Goal: Transaction & Acquisition: Purchase product/service

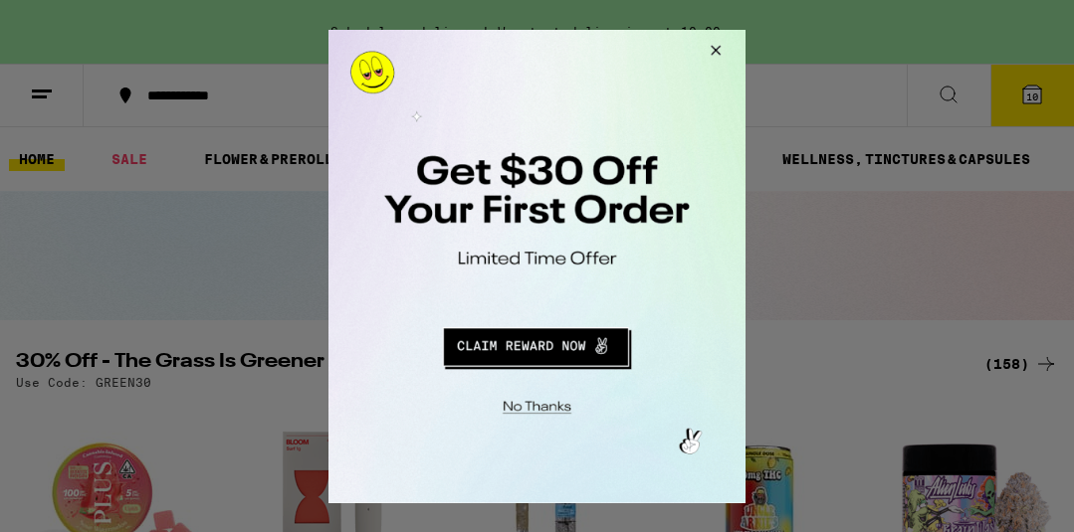
click at [533, 404] on button "Close Modal" at bounding box center [533, 403] width 405 height 31
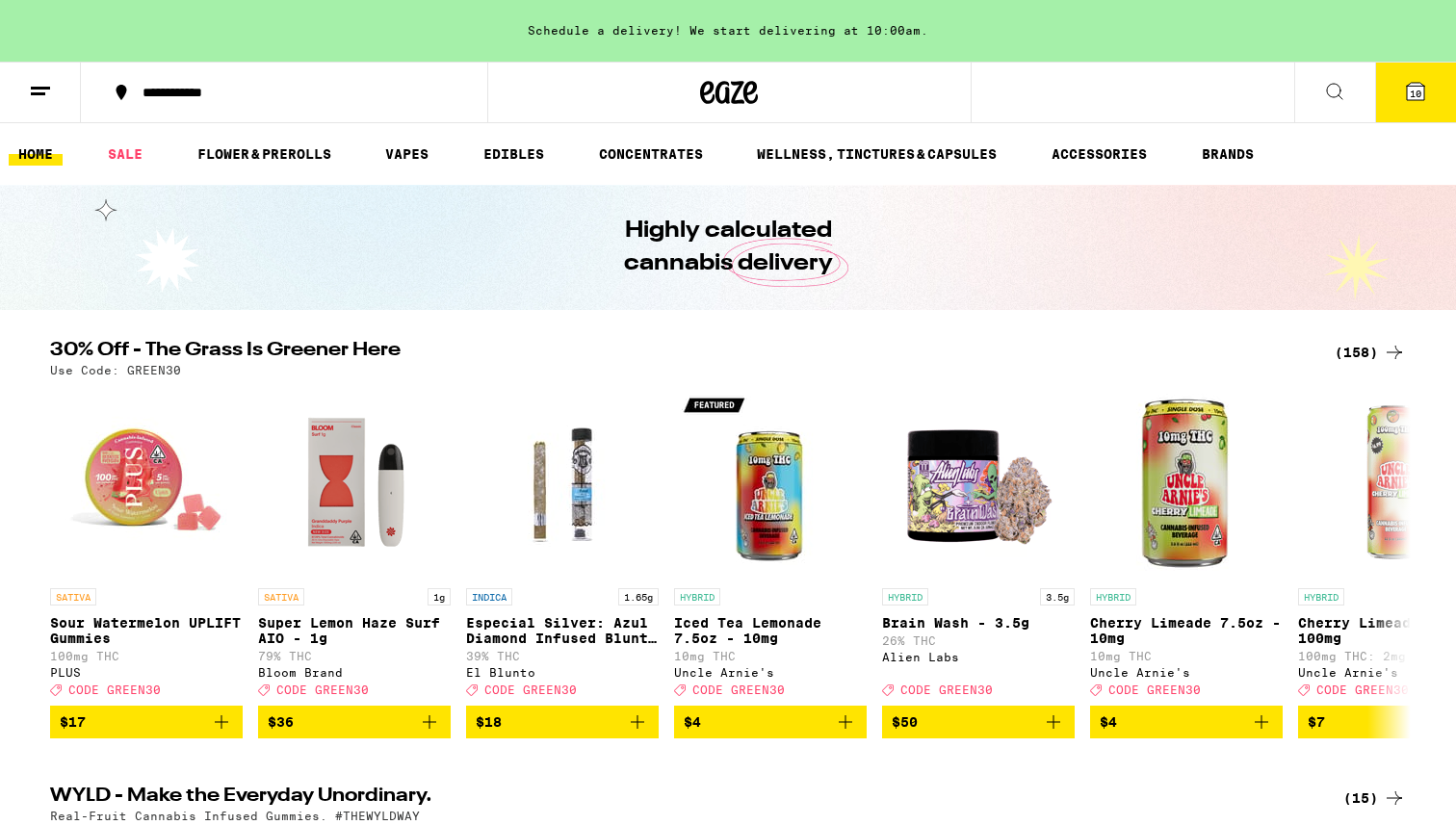
click at [41, 80] on icon at bounding box center [41, 92] width 23 height 23
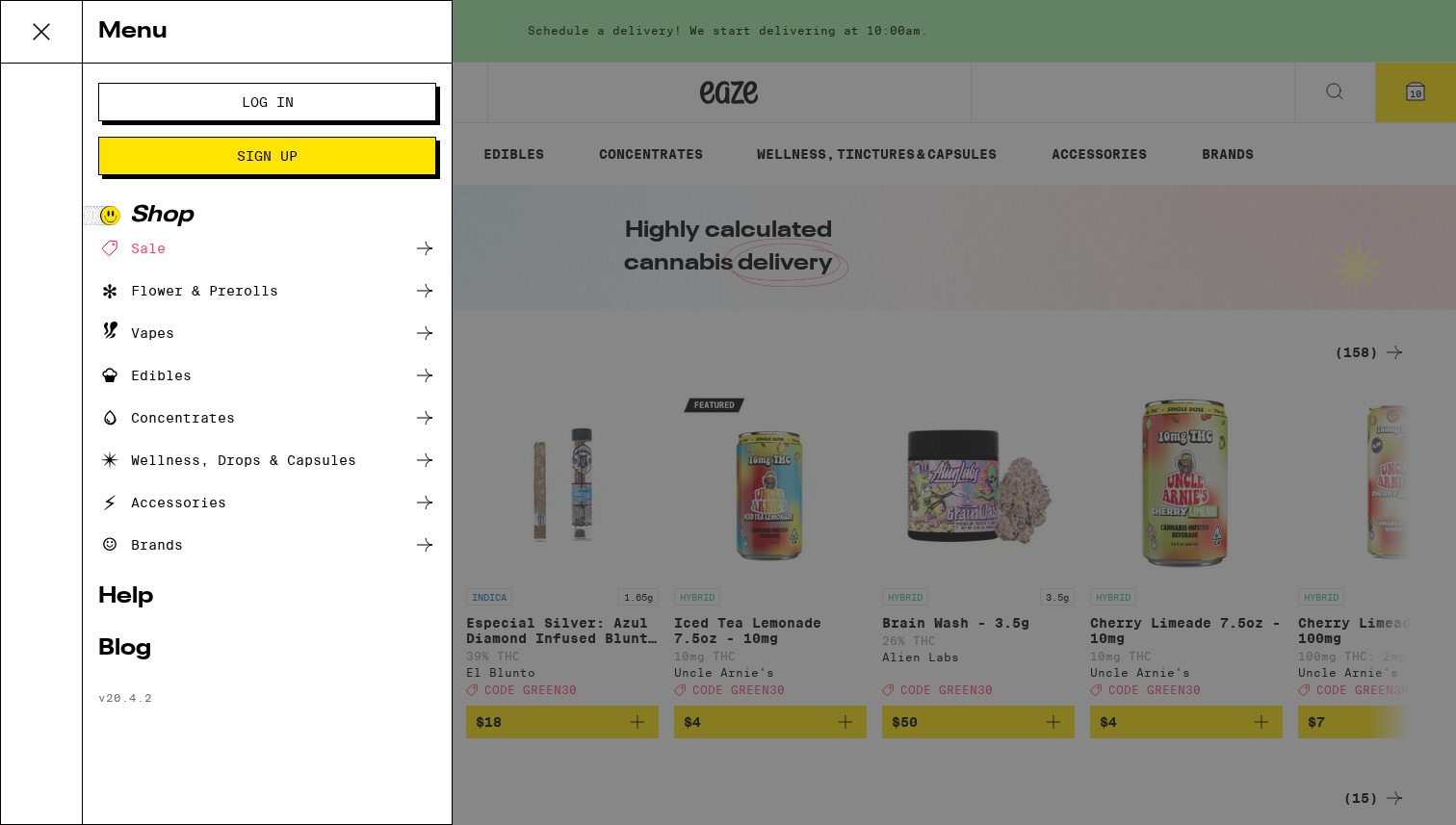
click at [268, 108] on span "Log In" at bounding box center [268, 103] width 52 height 14
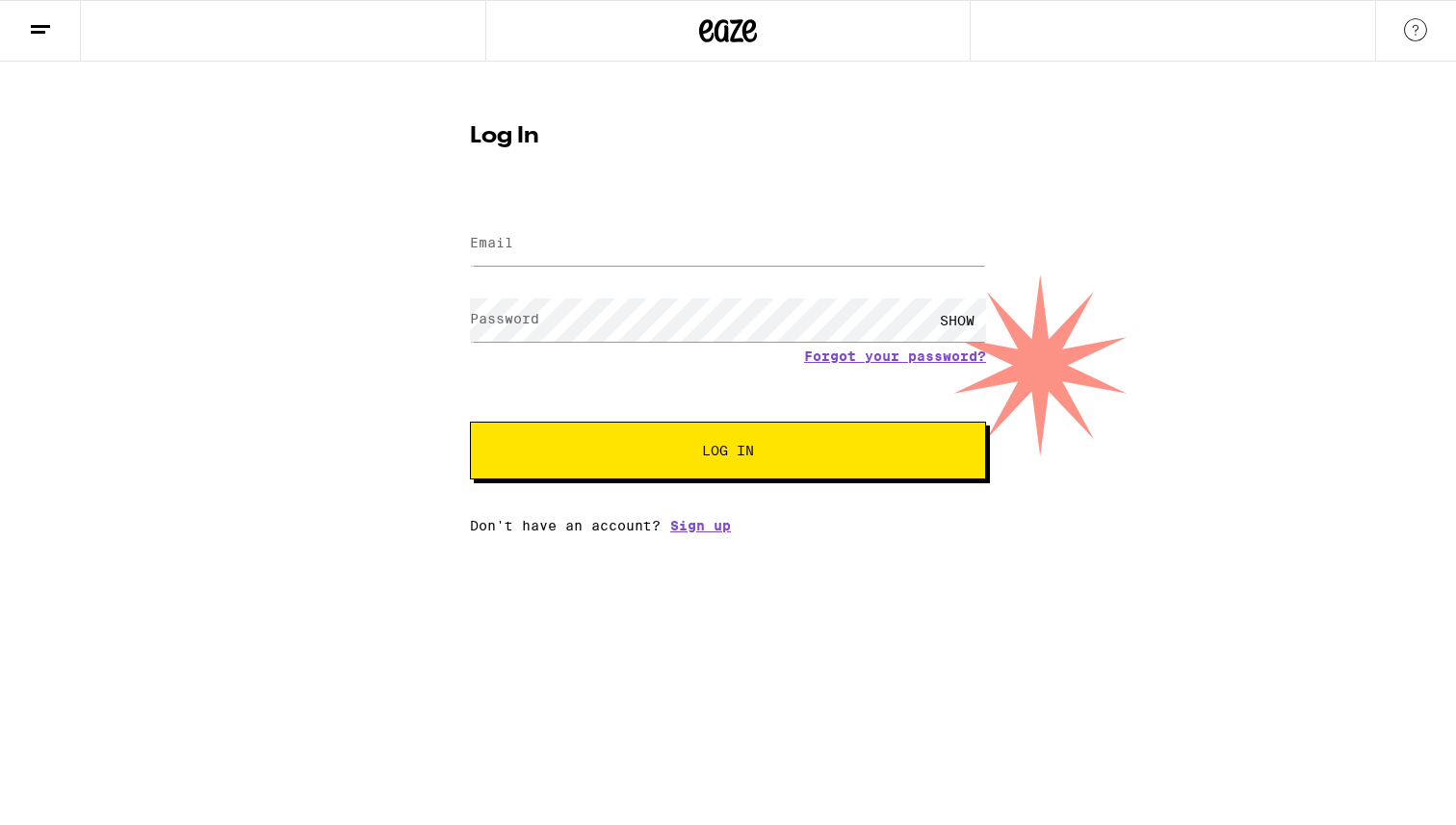
click at [506, 248] on label "Email" at bounding box center [491, 243] width 44 height 15
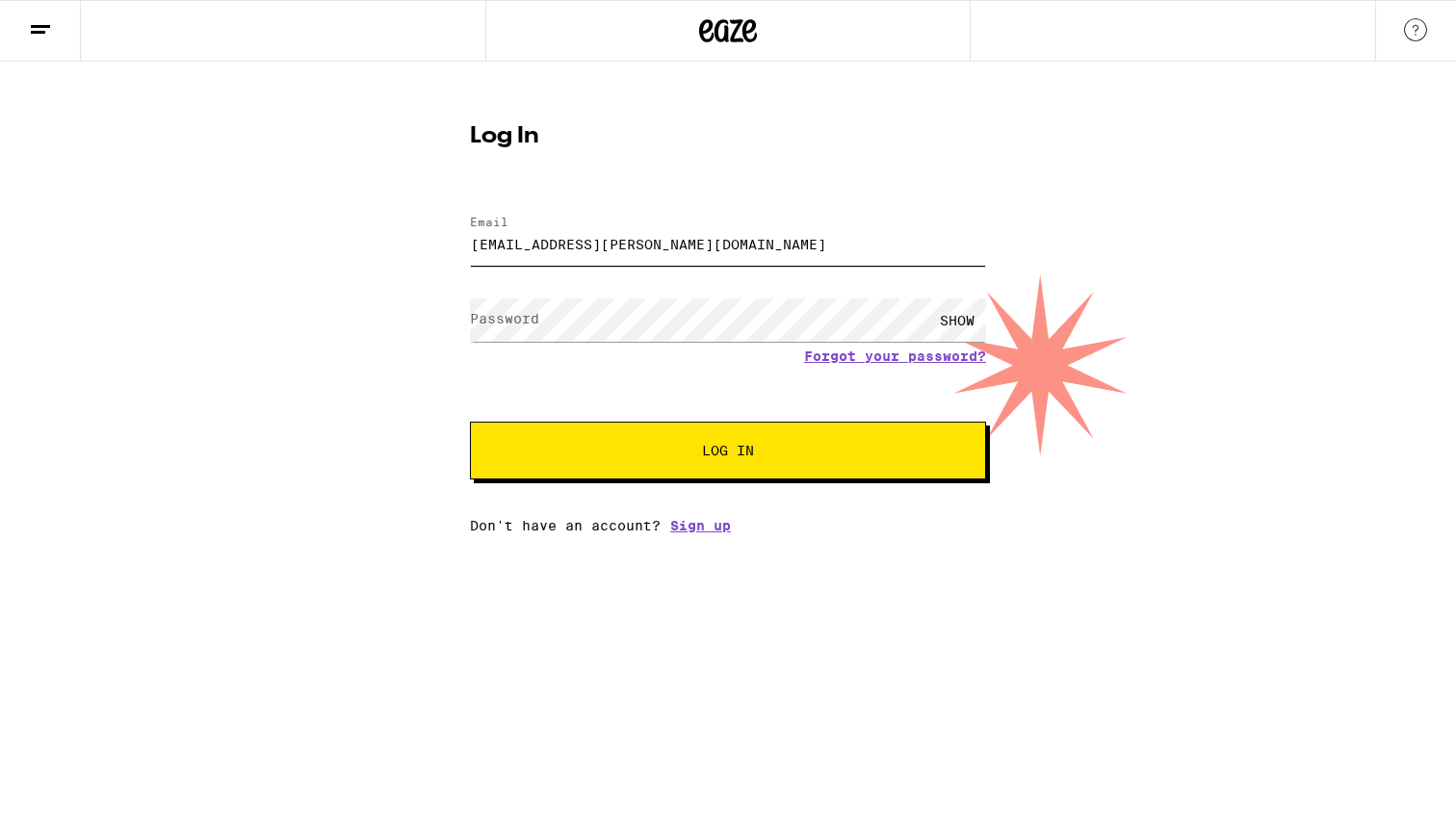
type input "[EMAIL_ADDRESS][PERSON_NAME][DOMAIN_NAME]"
click at [647, 441] on button "Log In" at bounding box center [728, 451] width 516 height 58
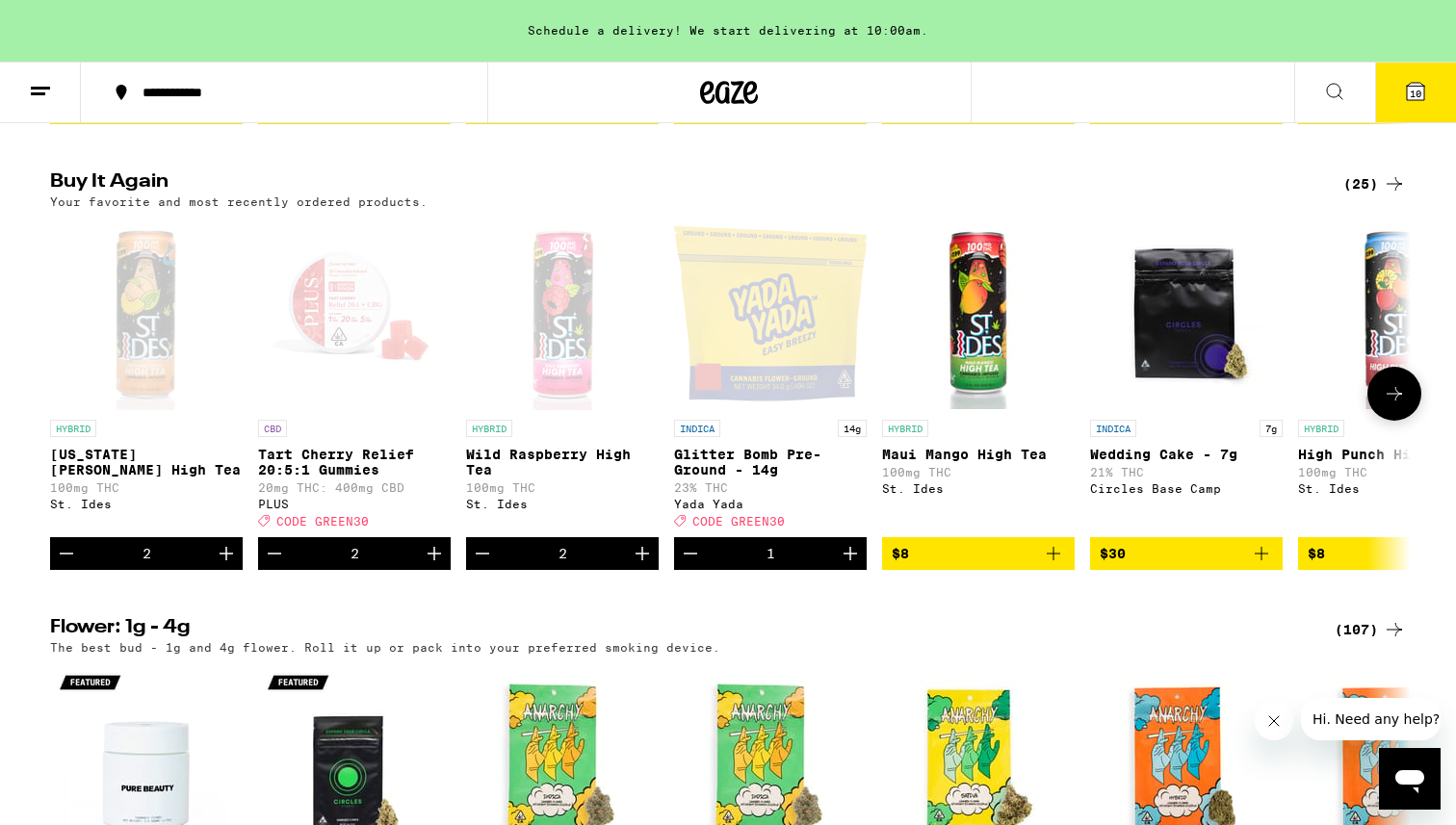
scroll to position [1911, 0]
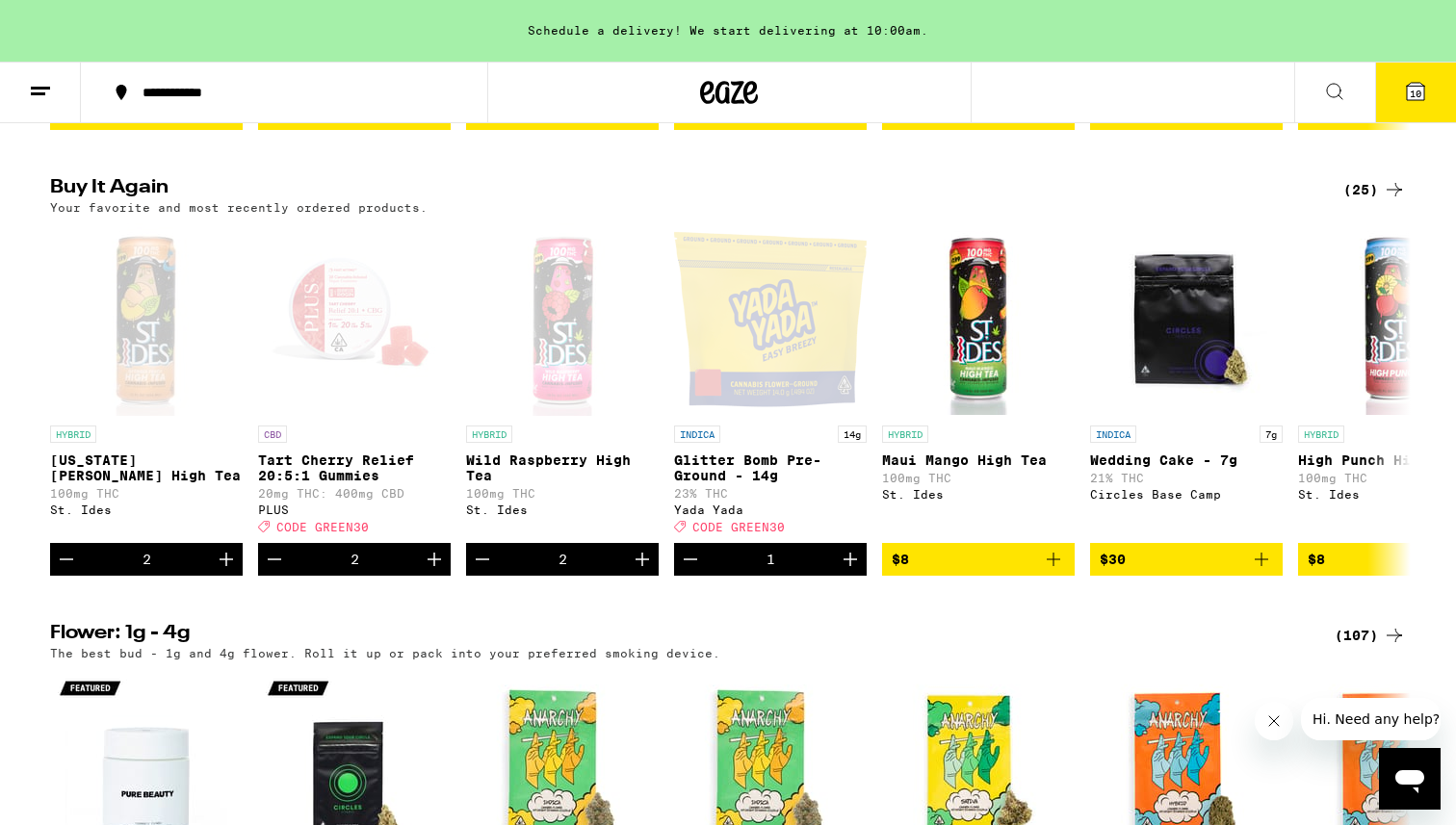
click at [1038, 201] on div "(25)" at bounding box center [1374, 190] width 63 height 23
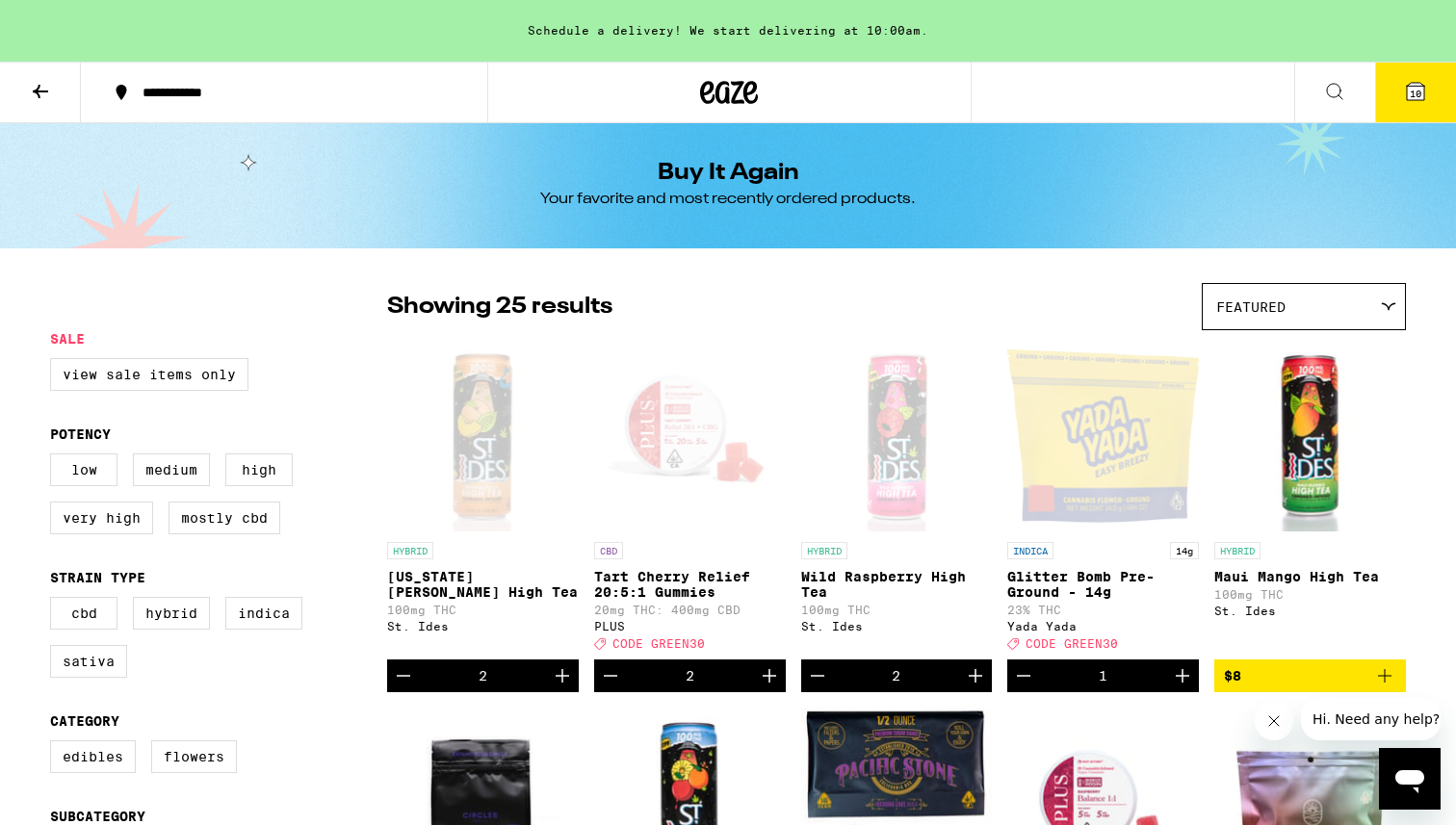
click at [1038, 97] on span "10" at bounding box center [1415, 94] width 12 height 12
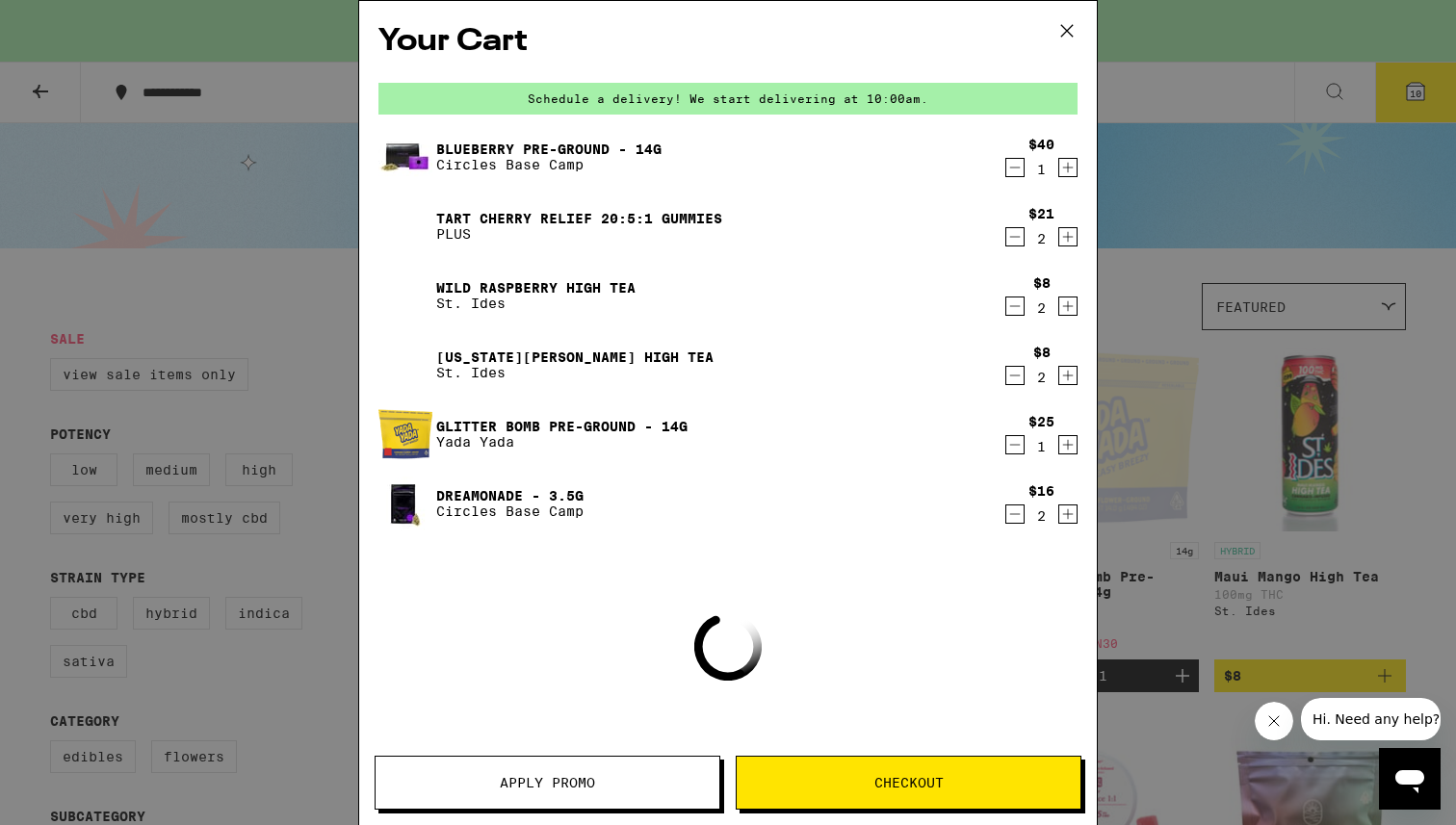
click at [494, 514] on span "Apply Promo" at bounding box center [547, 782] width 343 height 14
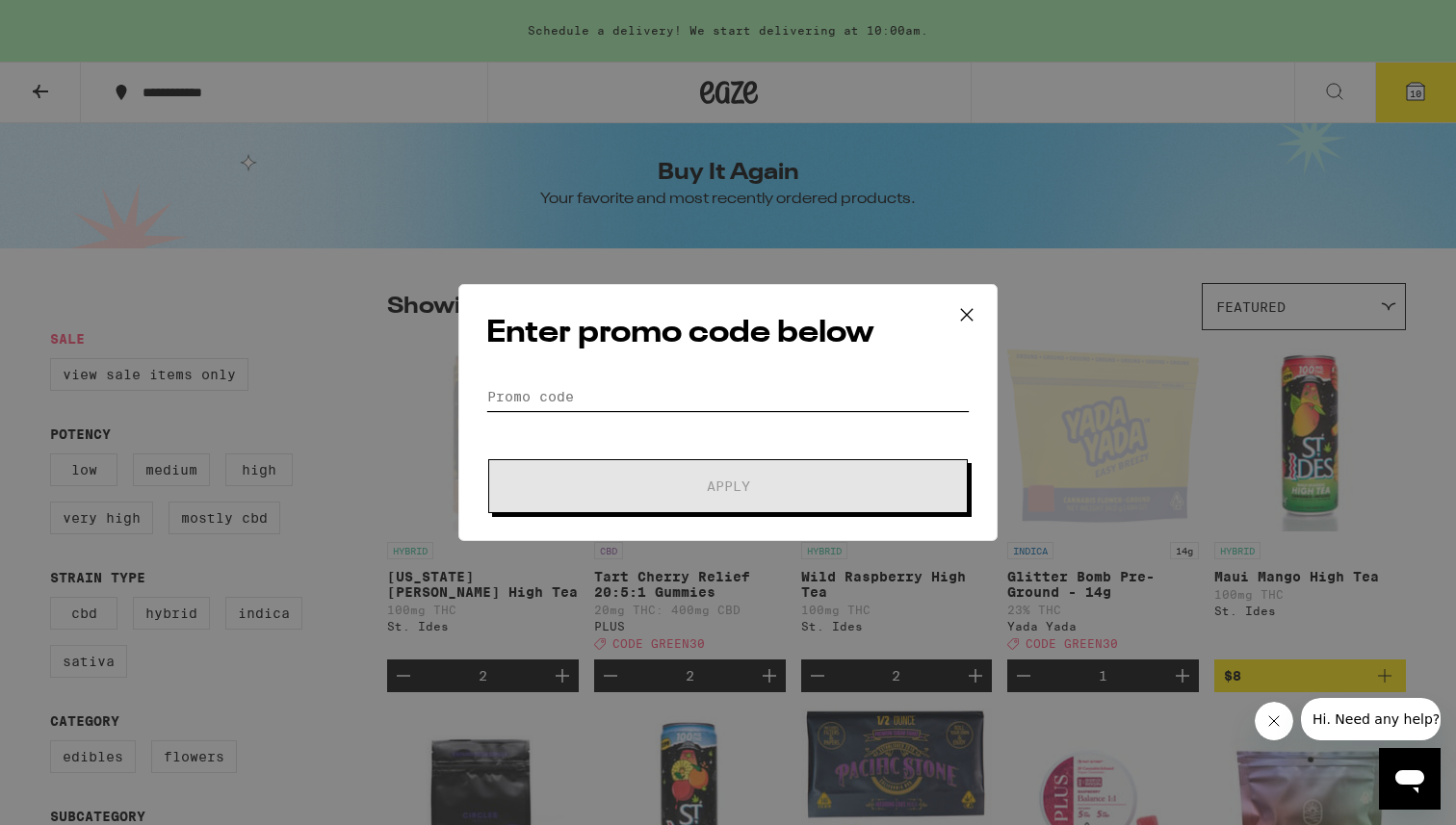
click at [621, 400] on input "Promo Code" at bounding box center [728, 397] width 484 height 29
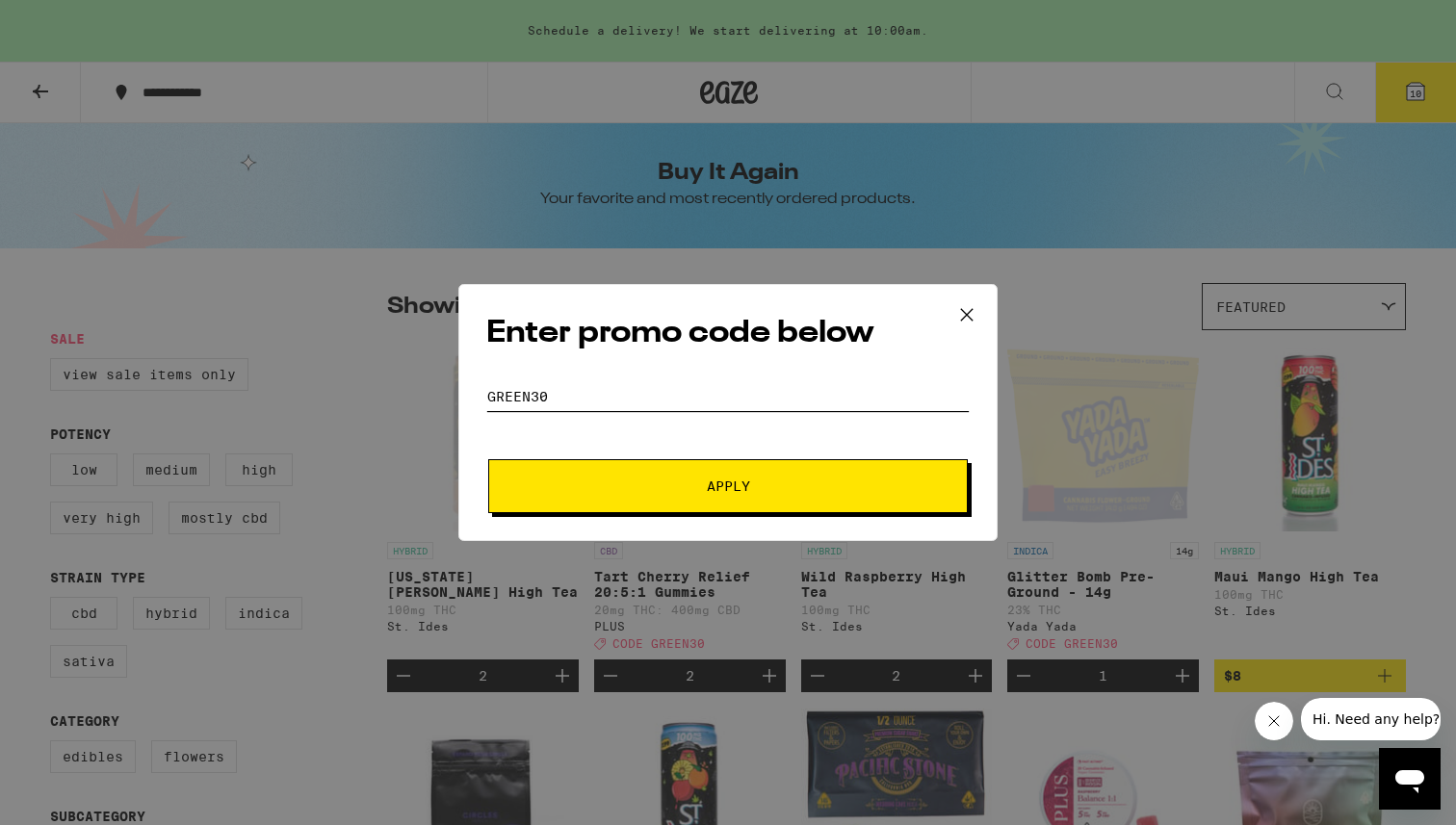
type input "GREEN30"
click at [803, 514] on div "Enter promo code below Promo Code GREEN30 Apply" at bounding box center [728, 413] width 539 height 257
click at [782, 496] on button "Apply" at bounding box center [728, 486] width 480 height 54
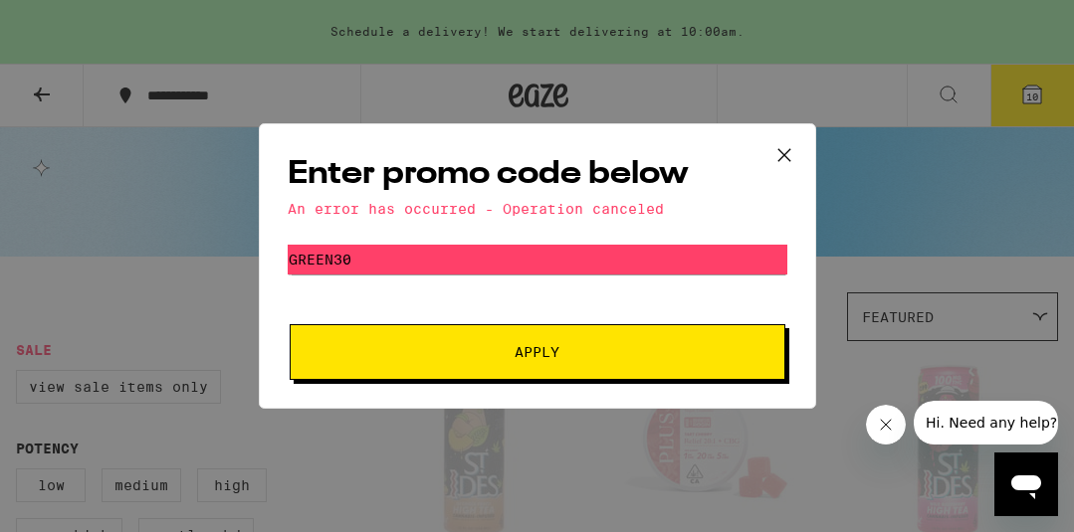
click at [494, 372] on button "Apply" at bounding box center [538, 352] width 496 height 56
click at [786, 163] on icon at bounding box center [784, 155] width 30 height 30
